Goal: Use online tool/utility: Utilize a website feature to perform a specific function

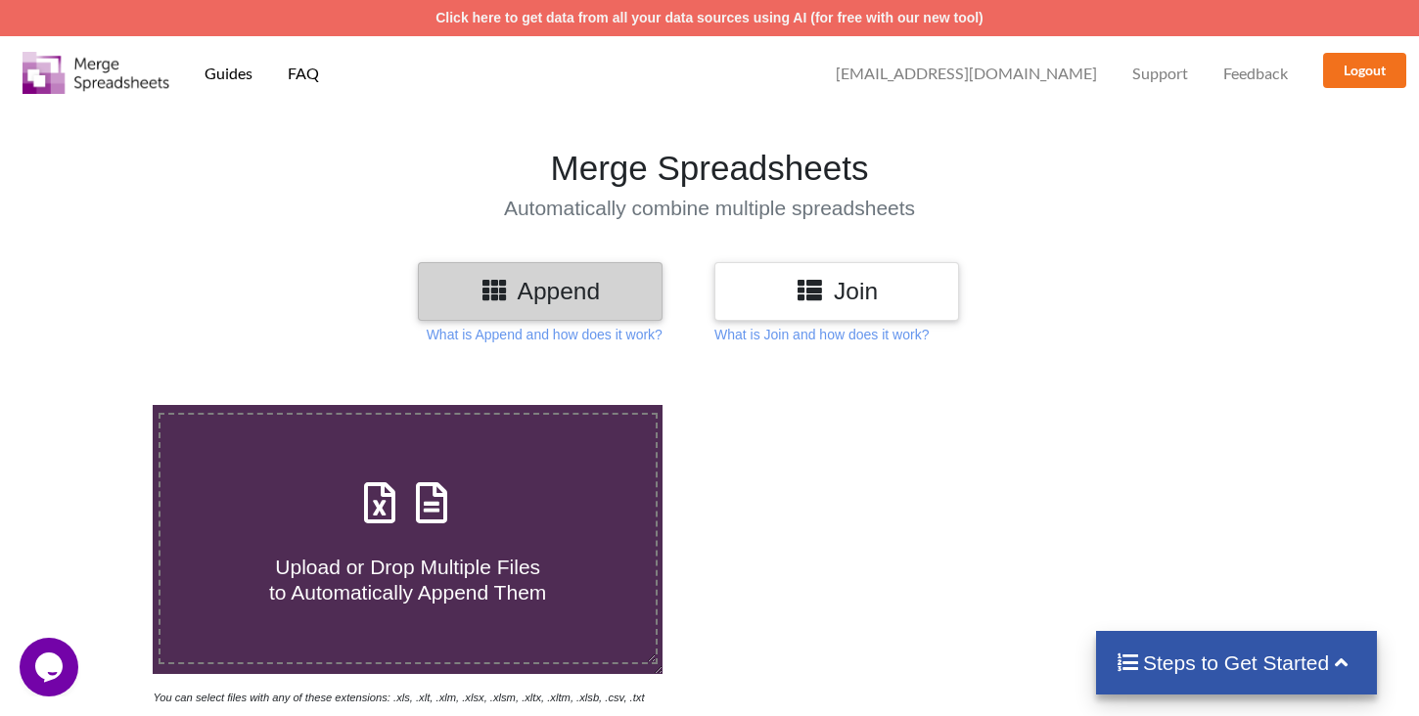
click at [1141, 220] on section "Merge Spreadsheets Automatically combine multiple spreadsheets" at bounding box center [709, 184] width 1419 height 158
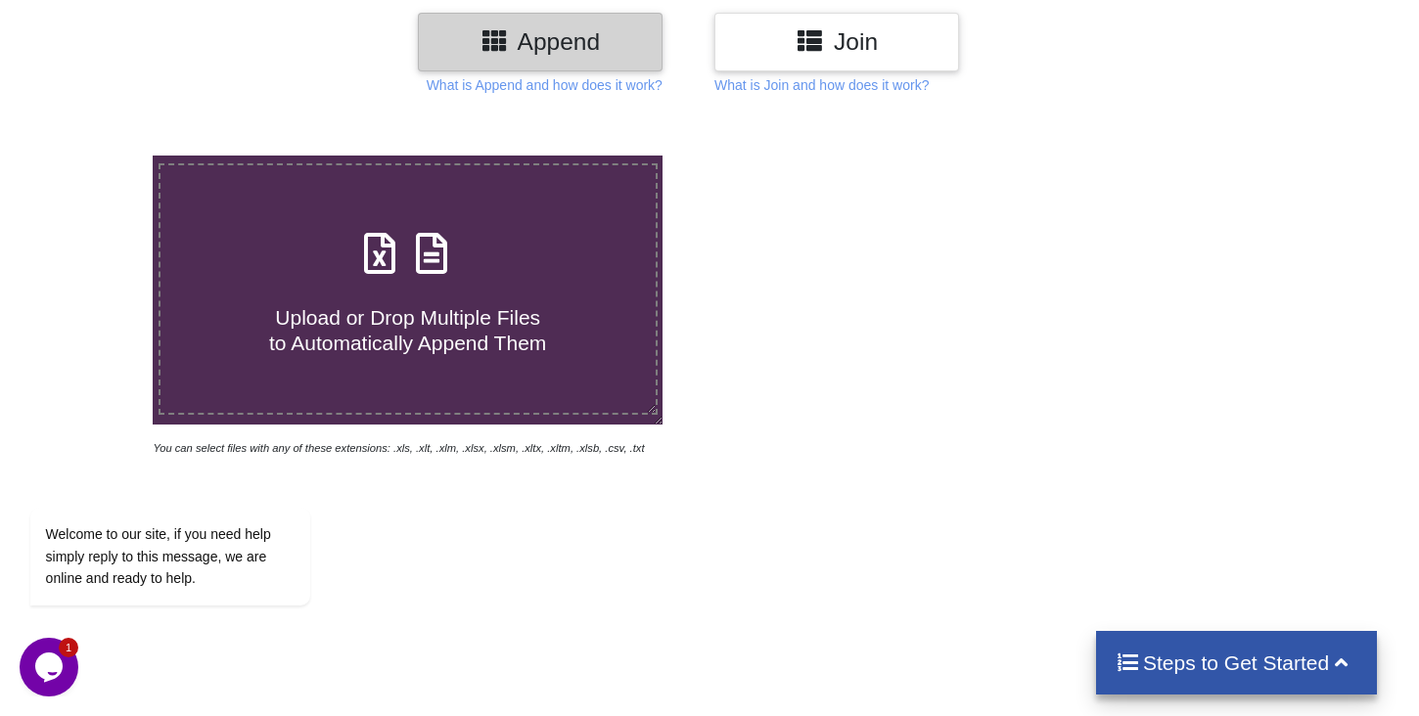
scroll to position [251, 0]
click at [421, 240] on icon at bounding box center [432, 242] width 49 height 41
click at [96, 155] on input "Upload or Drop Multiple Files to Automatically Append Them" at bounding box center [96, 155] width 0 height 0
type input "C:\fakepath\Business Information.xlsx"
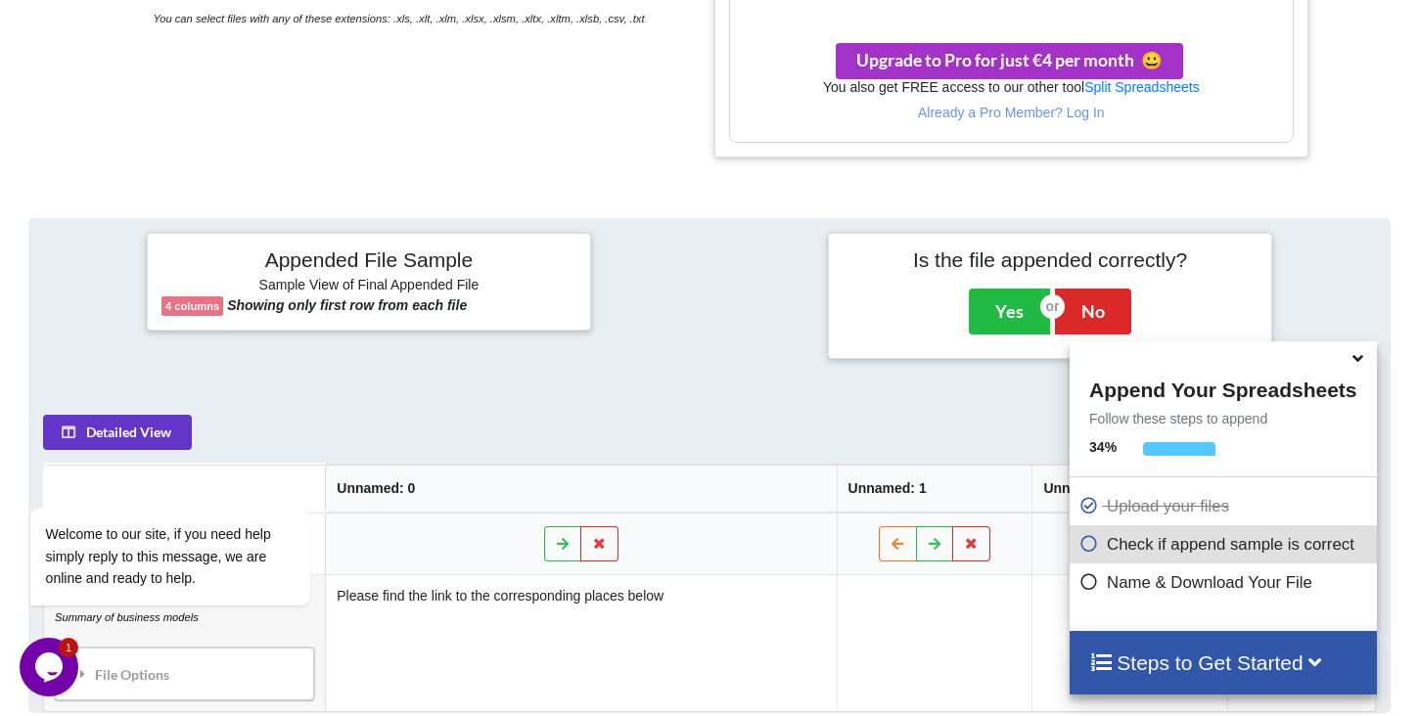
scroll to position [663, 0]
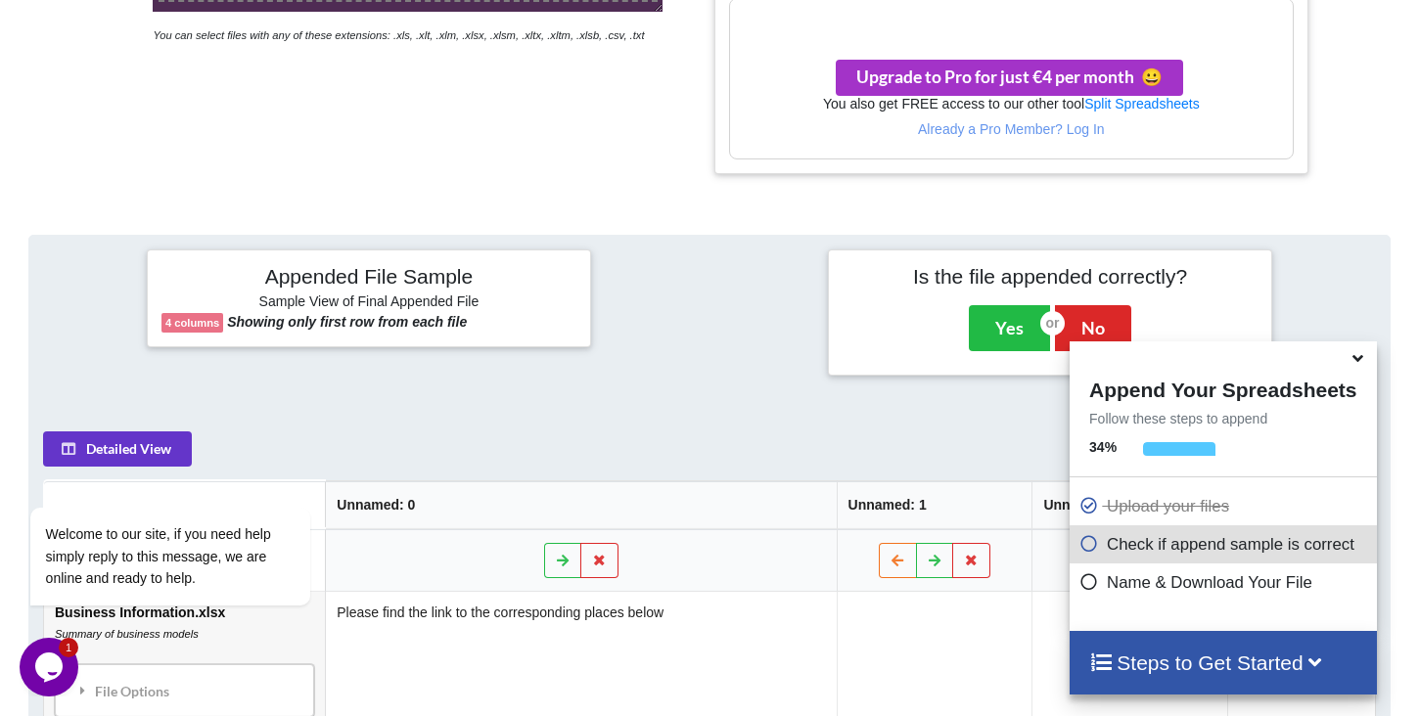
click at [1125, 549] on p "Check if append sample is correct" at bounding box center [1225, 544] width 292 height 24
click at [1260, 658] on h4 "Steps to Get Started" at bounding box center [1222, 663] width 267 height 24
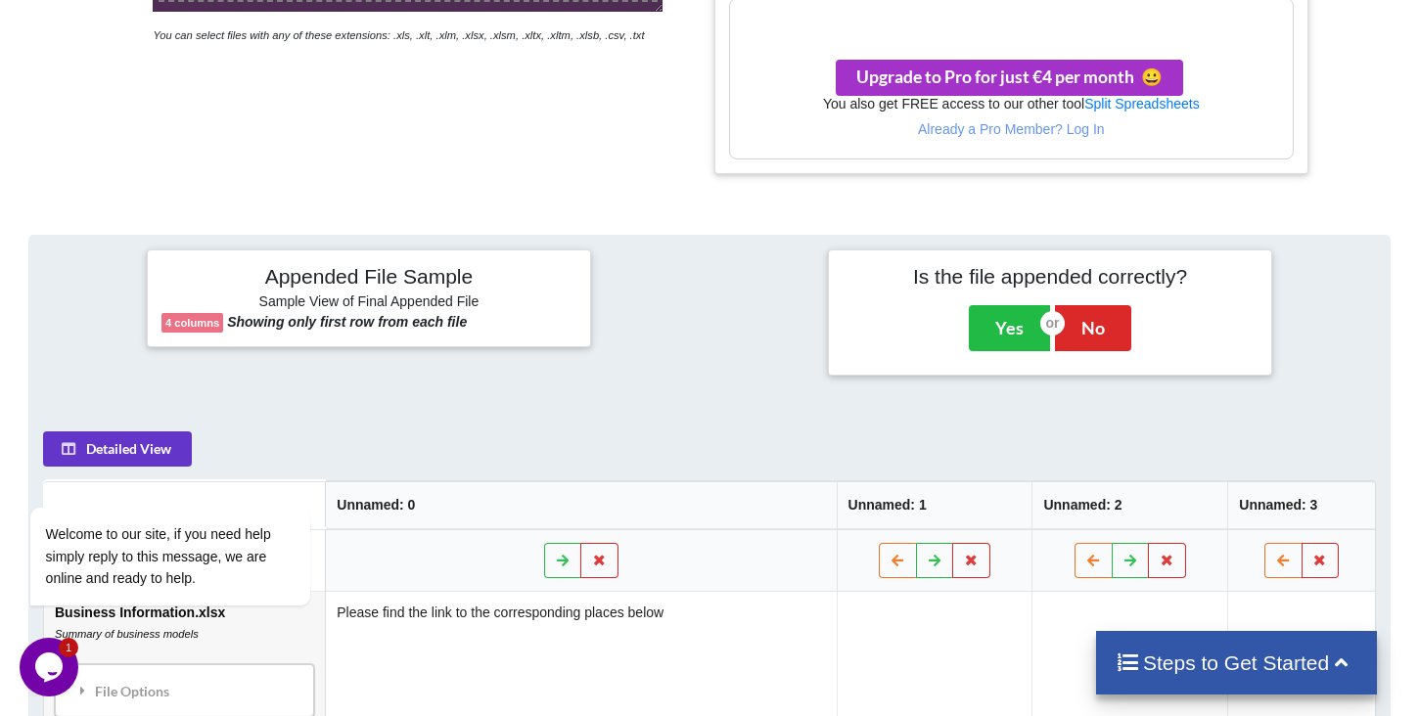
click at [1302, 661] on h4 "Steps to Get Started" at bounding box center [1237, 663] width 242 height 24
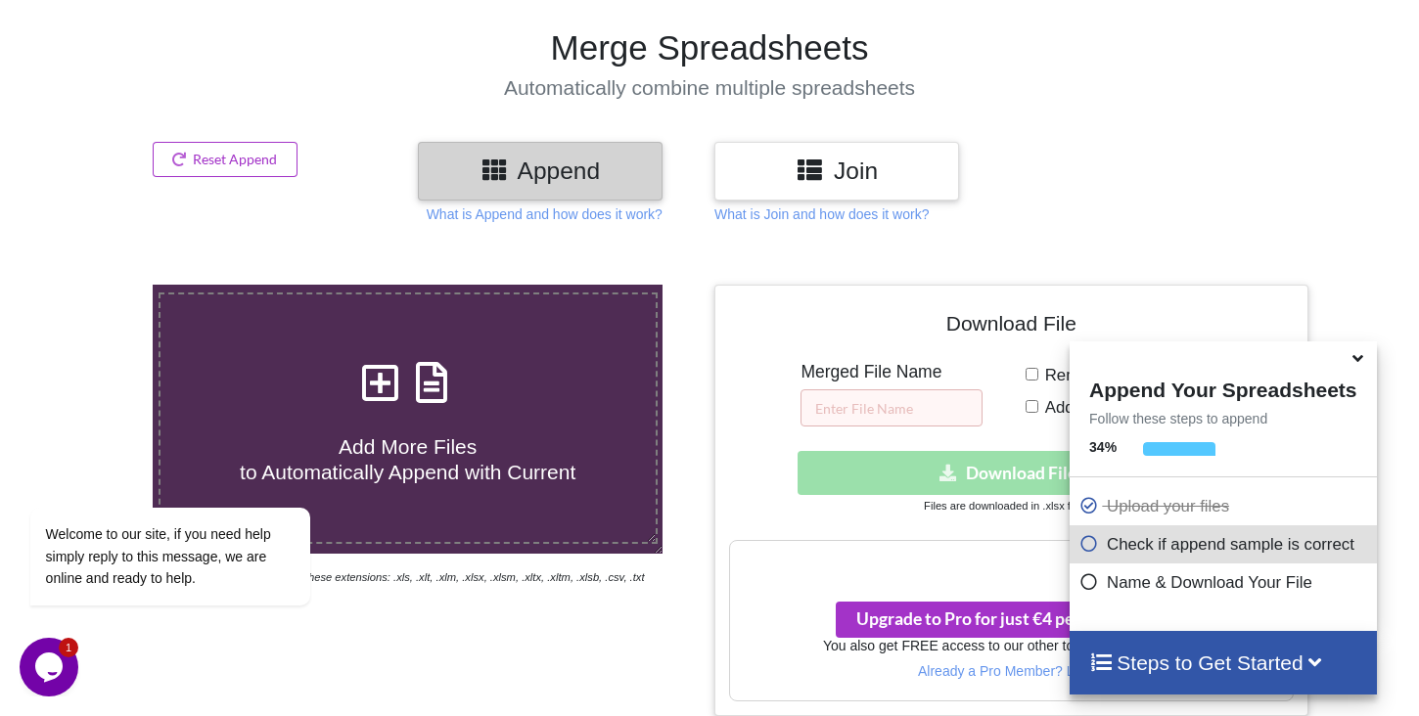
scroll to position [128, 0]
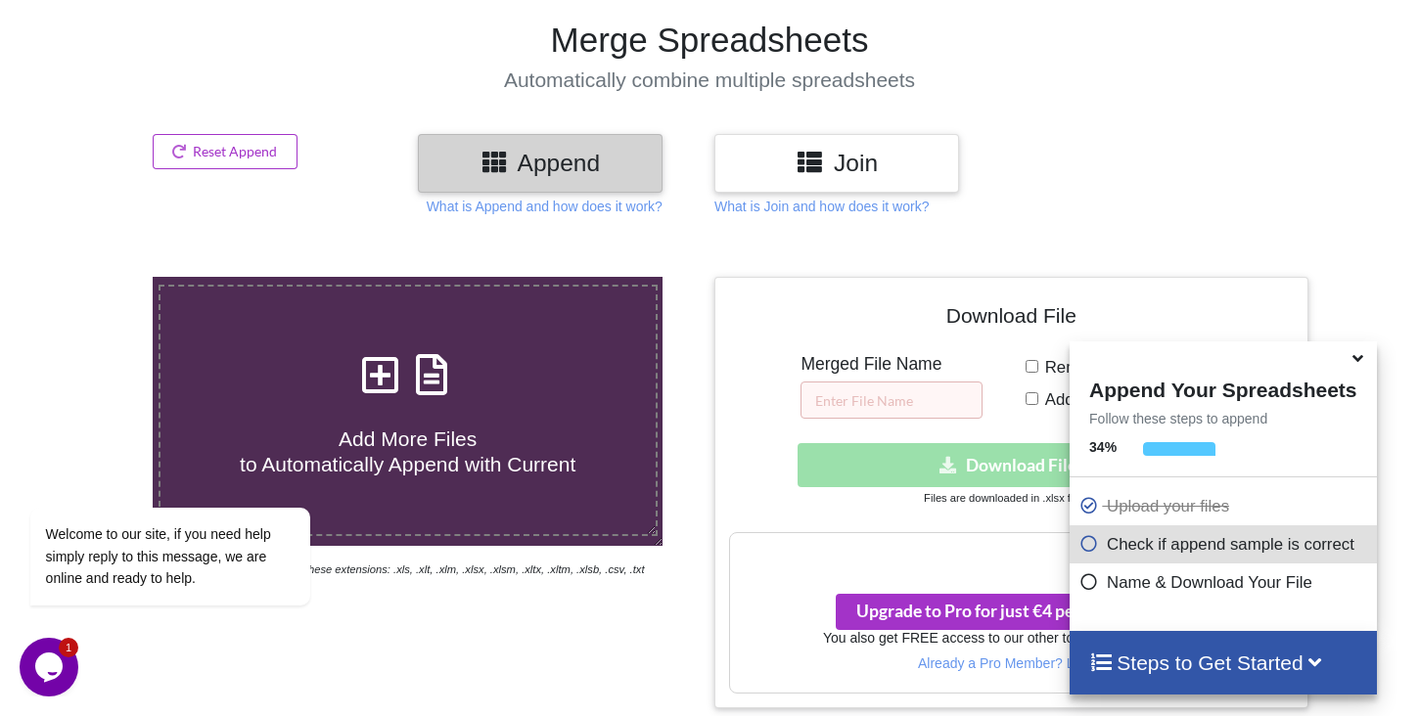
click at [810, 154] on icon at bounding box center [810, 161] width 28 height 24
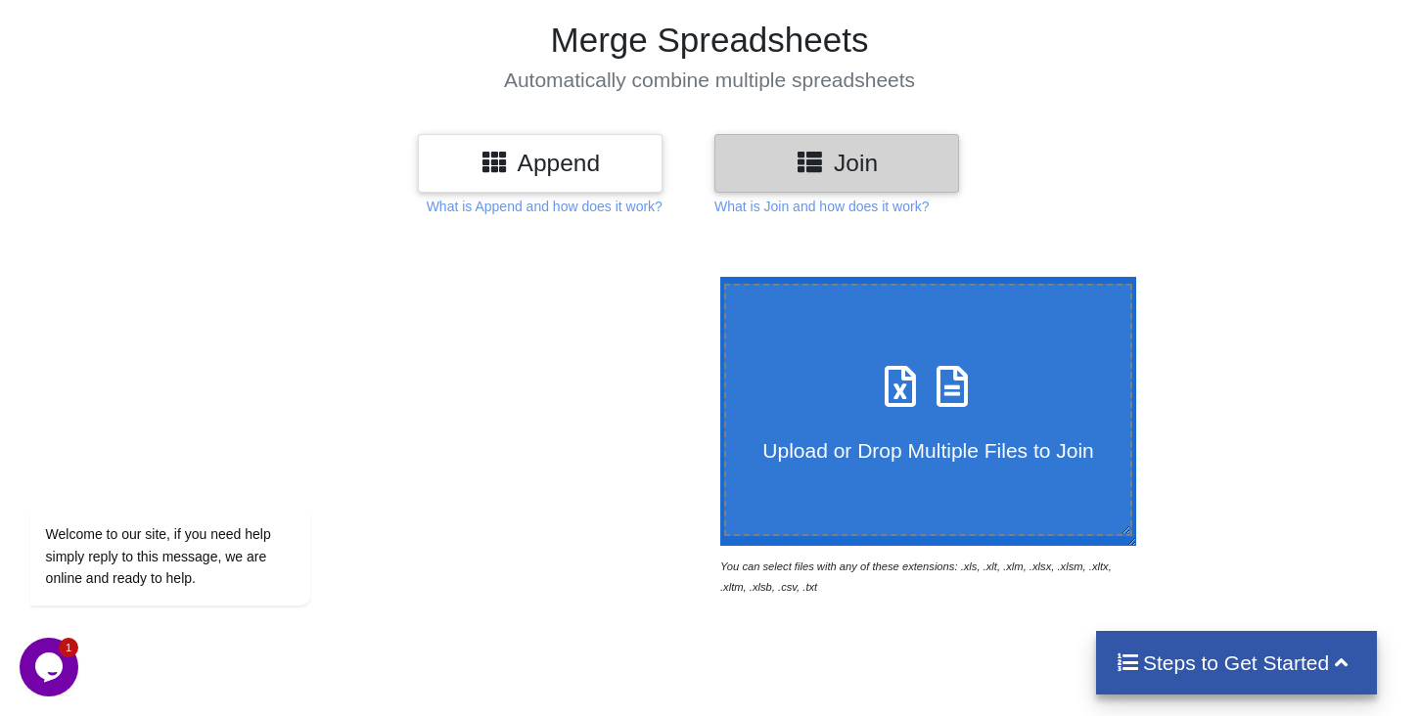
click at [930, 337] on label "Upload or Drop Multiple Files to Join" at bounding box center [928, 410] width 408 height 252
click at [715, 277] on input "Upload or Drop Multiple Files to Join" at bounding box center [715, 277] width 0 height 0
type input "C:\fakepath\Business Information.xlsx"
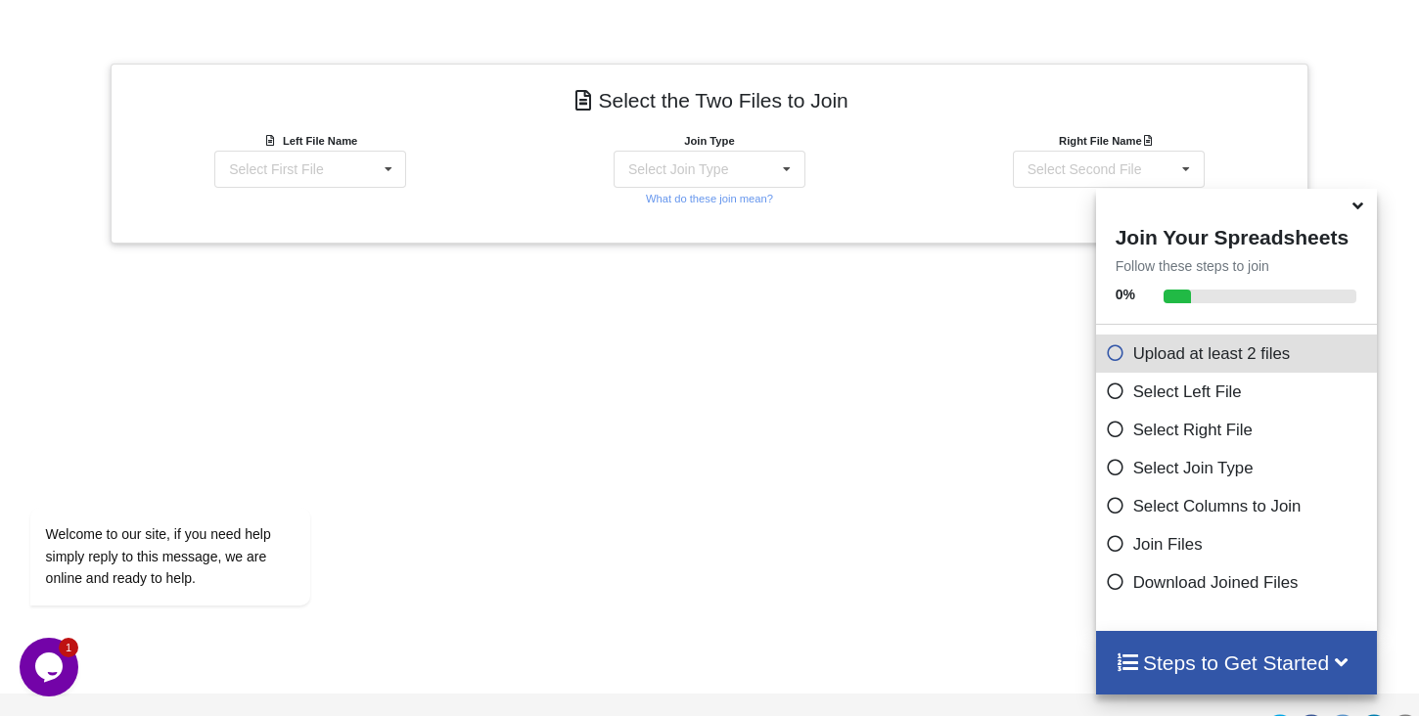
scroll to position [772, 0]
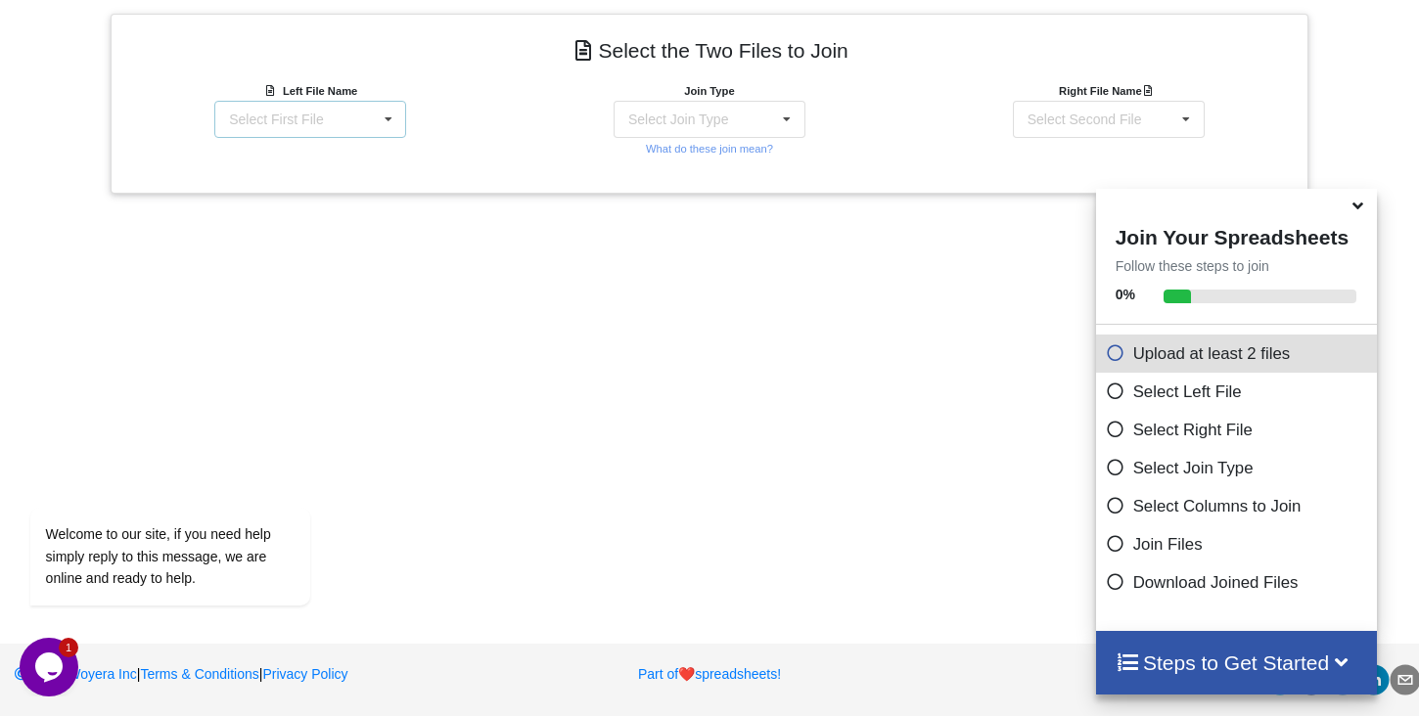
click at [363, 118] on div "Select First File Business Information.xlsx : Summary of business models" at bounding box center [310, 119] width 192 height 37
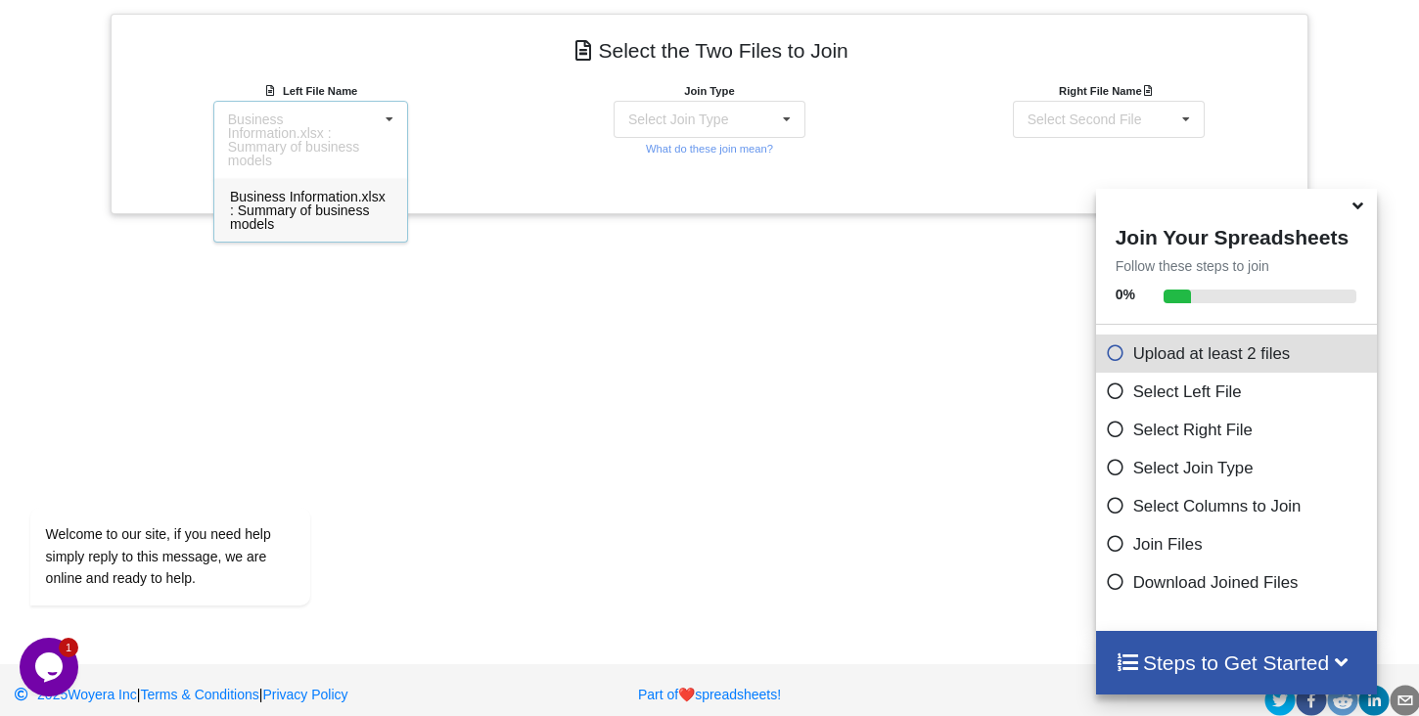
click at [373, 197] on span "Business Information.xlsx : Summary of business models" at bounding box center [308, 210] width 156 height 43
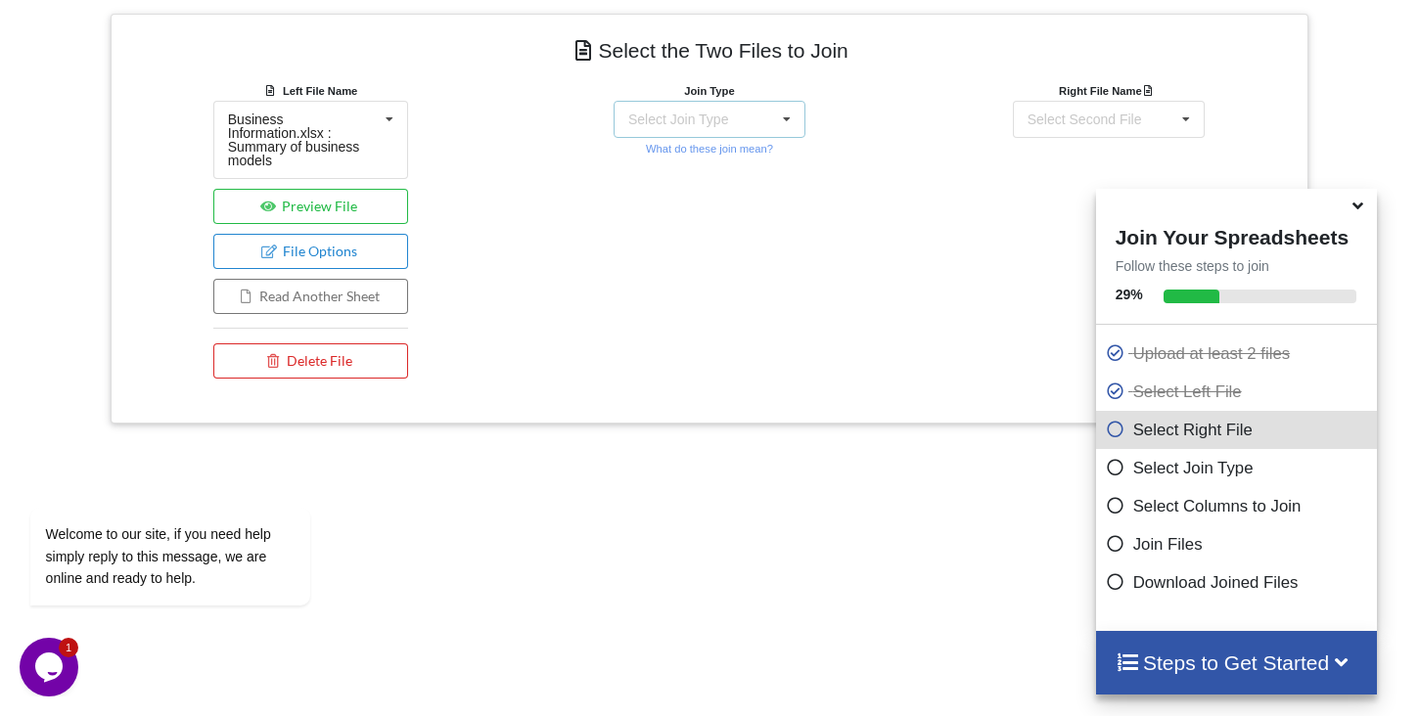
click at [747, 105] on div "Select Join Type INNER JOIN LEFT JOIN RIGHT JOIN FULL JOIN" at bounding box center [710, 119] width 192 height 37
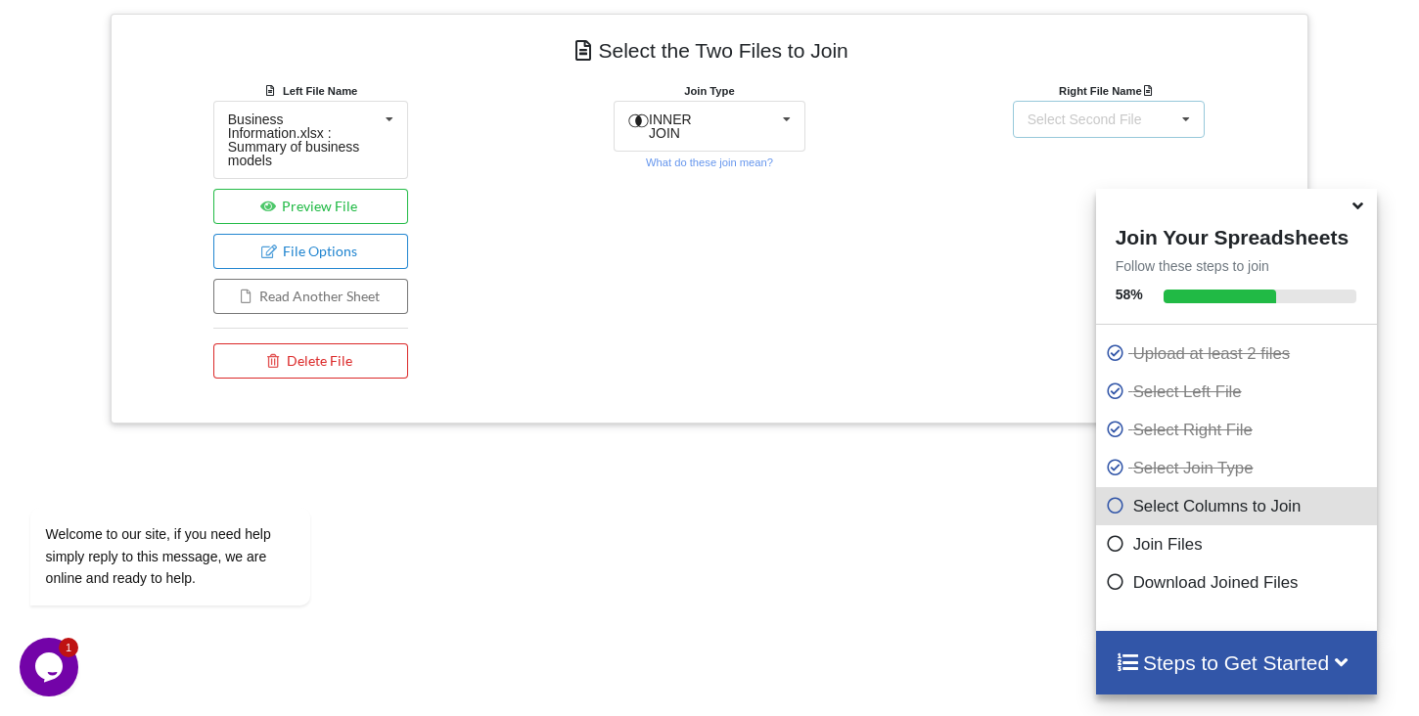
click at [1123, 135] on div "Select Second File Business Information.xlsx : Summary of business models" at bounding box center [1109, 119] width 192 height 37
click at [975, 153] on div "Right File Name Business Information.xlsx : Summary of business models Business…" at bounding box center [1108, 234] width 399 height 308
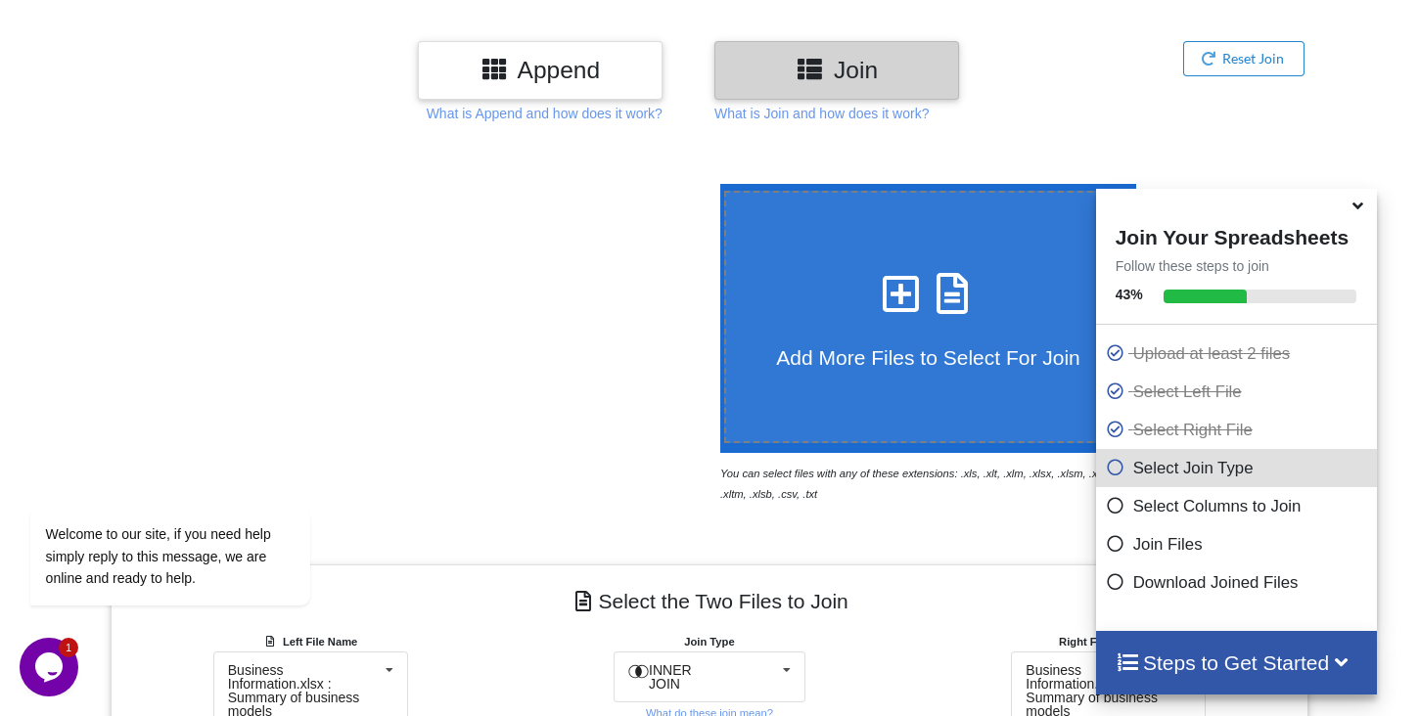
scroll to position [215, 0]
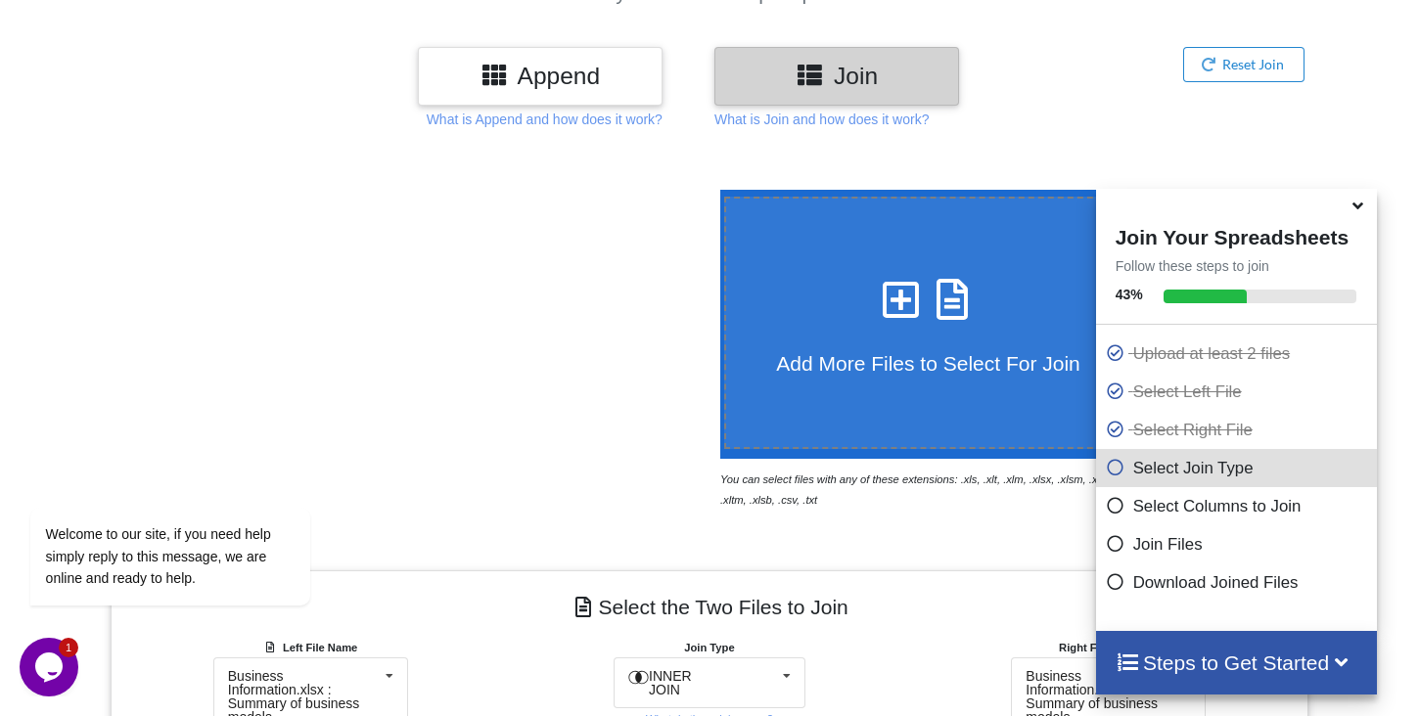
click at [499, 71] on icon at bounding box center [495, 74] width 28 height 24
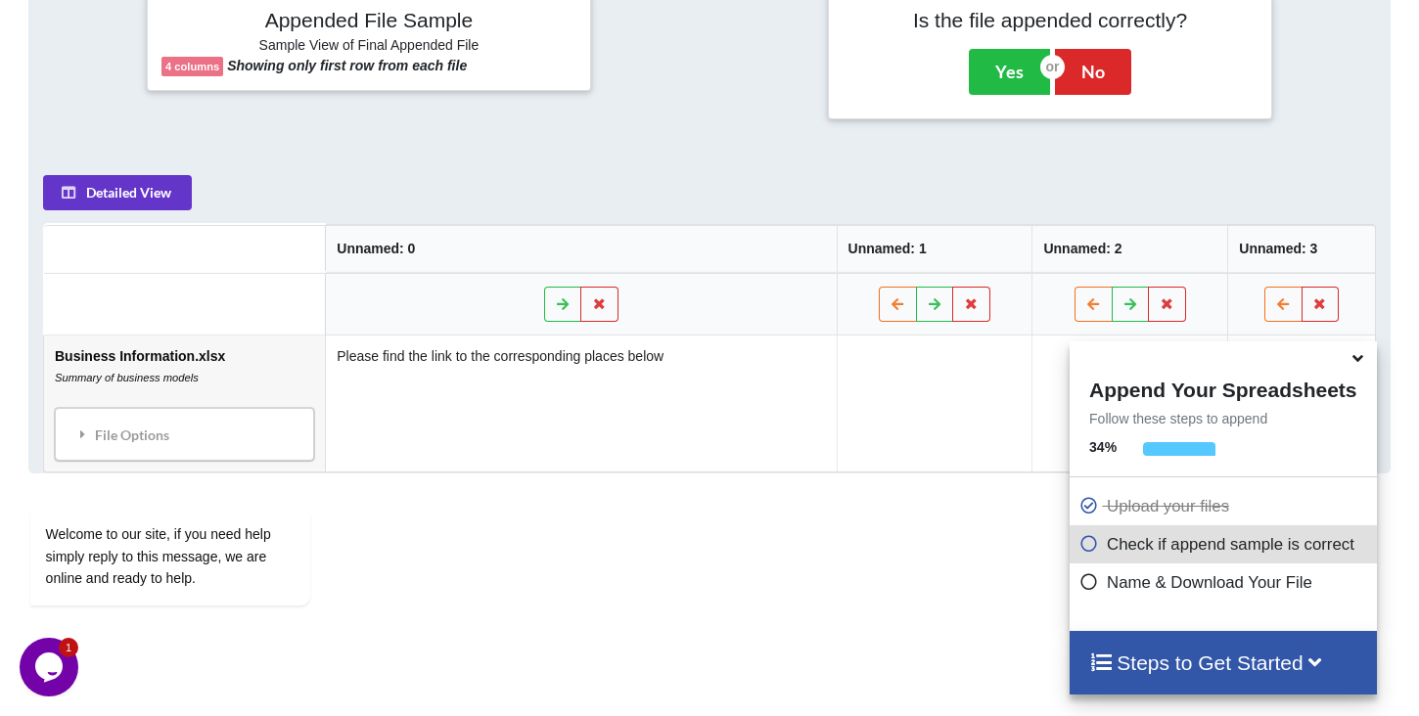
scroll to position [922, 0]
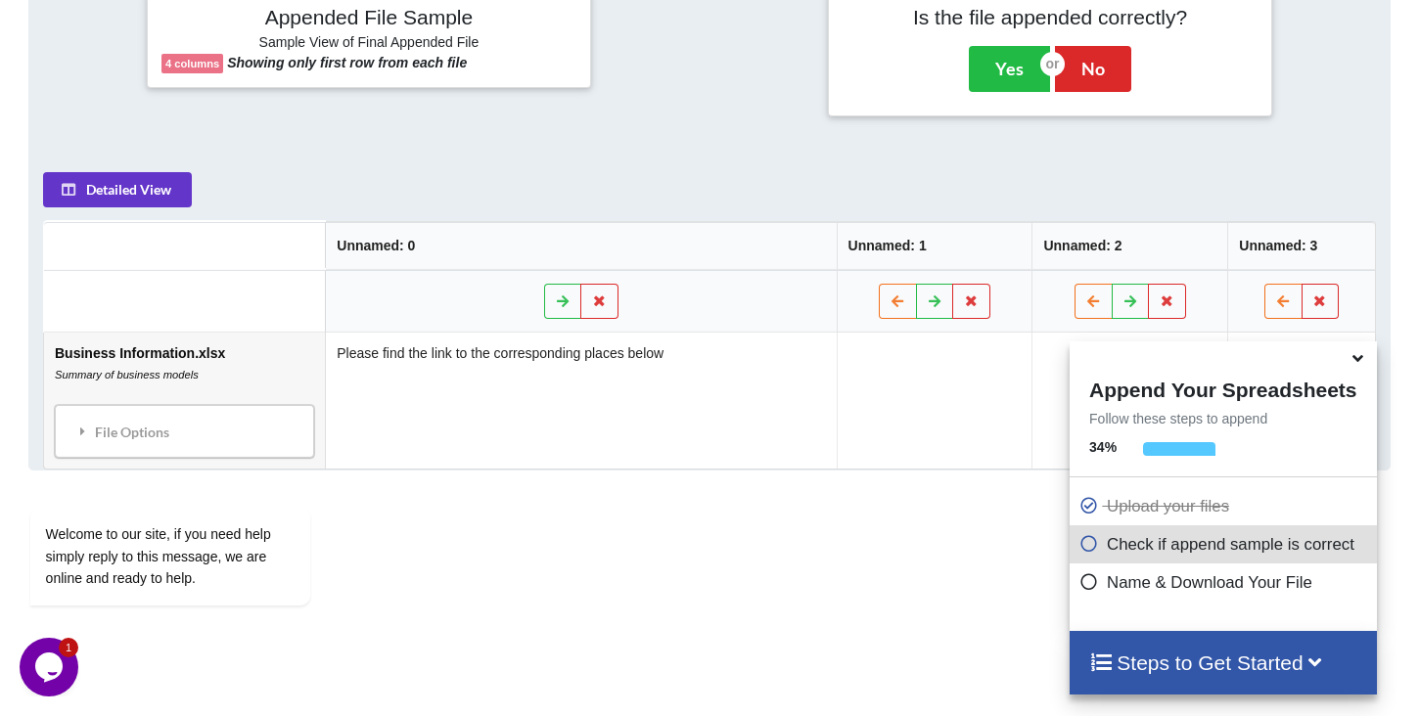
click at [708, 206] on div "Detailed View Unnamed: 0 Unnamed: 1 Unnamed: 2 Unnamed: 3 Business Information.…" at bounding box center [709, 321] width 1333 height 298
click at [1358, 364] on icon at bounding box center [1358, 355] width 21 height 18
